Goal: Navigation & Orientation: Find specific page/section

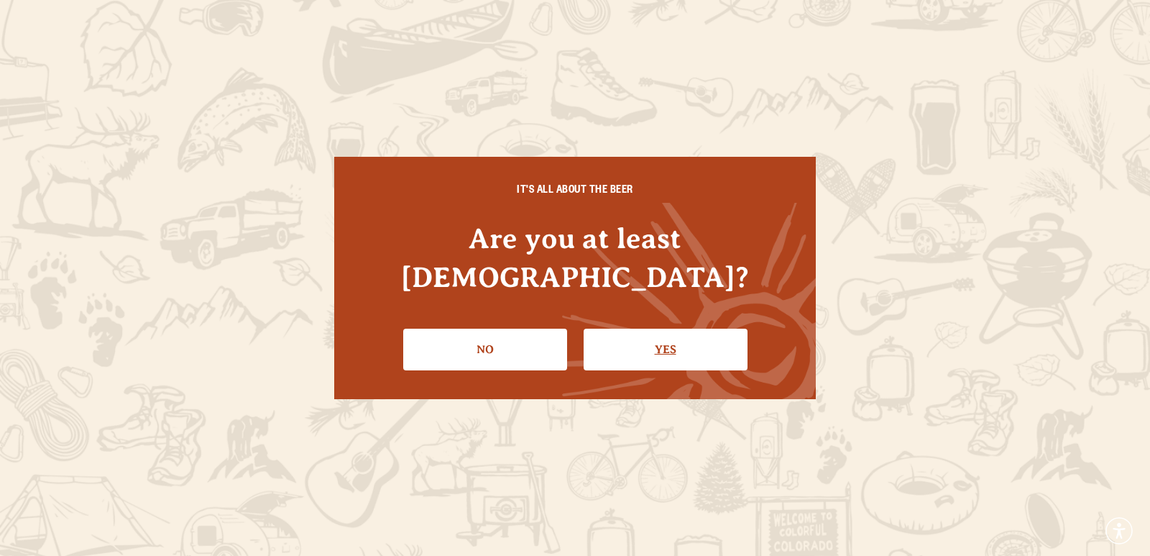
click at [641, 329] on link "Yes" at bounding box center [666, 350] width 164 height 42
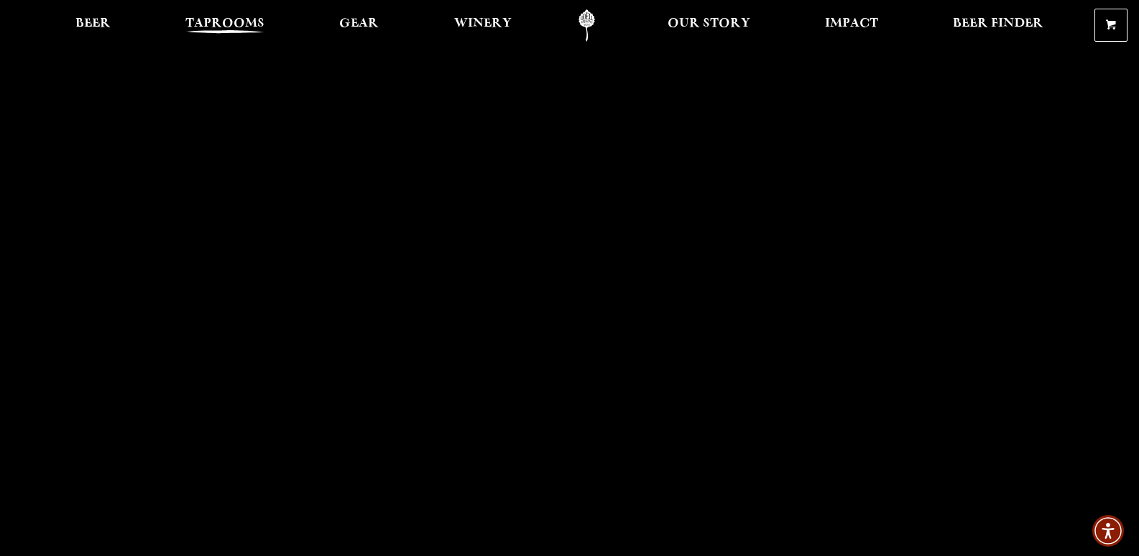
click at [221, 26] on span "Taprooms" at bounding box center [224, 24] width 79 height 12
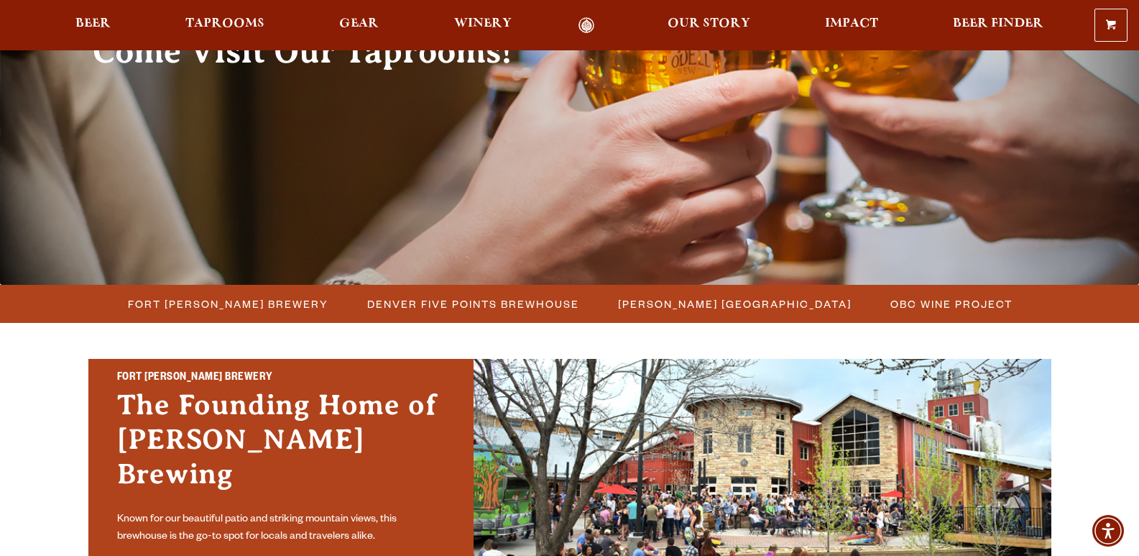
scroll to position [216, 0]
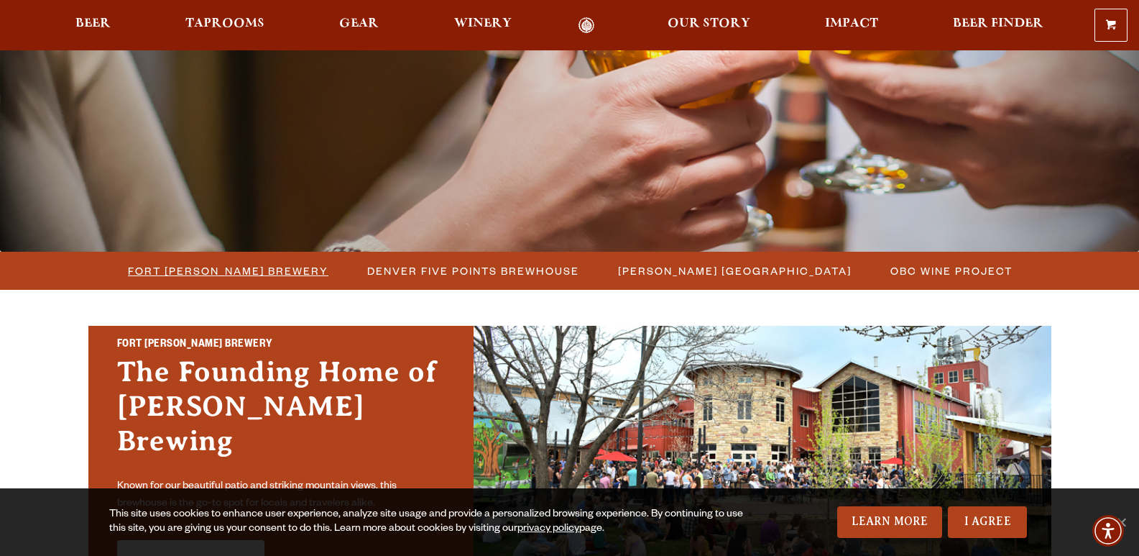
click at [239, 274] on span "Fort [PERSON_NAME] Brewery" at bounding box center [228, 270] width 201 height 21
